Goal: Find specific page/section: Find specific page/section

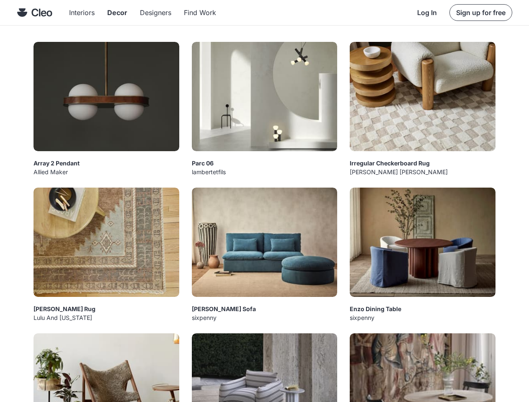
click at [264, 201] on img at bounding box center [265, 242] width 146 height 109
click at [0, 0] on div at bounding box center [0, 0] width 0 height 0
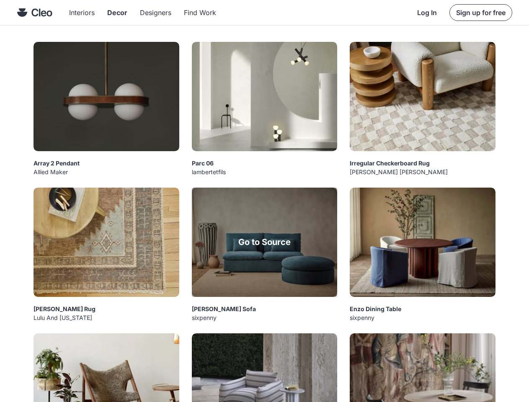
click at [264, 222] on div "Go to Source" at bounding box center [265, 242] width 146 height 109
click at [106, 108] on img at bounding box center [106, 96] width 146 height 109
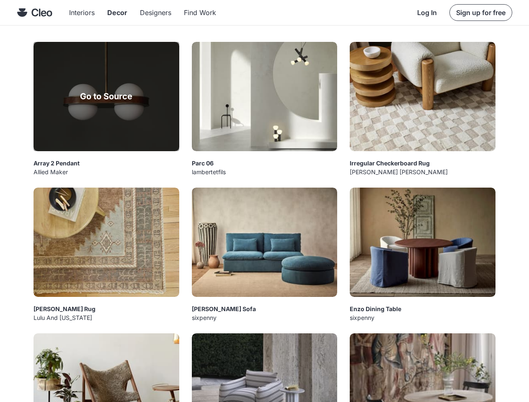
click at [106, 108] on div "Go to Source" at bounding box center [106, 96] width 146 height 109
click at [106, 96] on link "Go to Source" at bounding box center [106, 96] width 52 height 8
click at [106, 163] on div "Array 2 Pendant Allied Maker" at bounding box center [106, 163] width 146 height 24
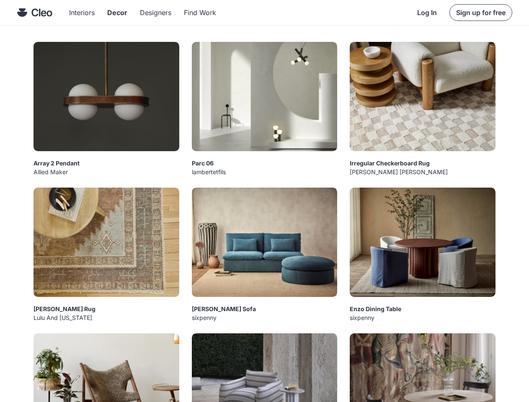
click at [57, 167] on div "Array 2 Pendant Allied Maker" at bounding box center [56, 167] width 46 height 15
click at [57, 163] on div "Array 2 Pendant" at bounding box center [56, 164] width 46 height 8
